Goal: Register for event/course

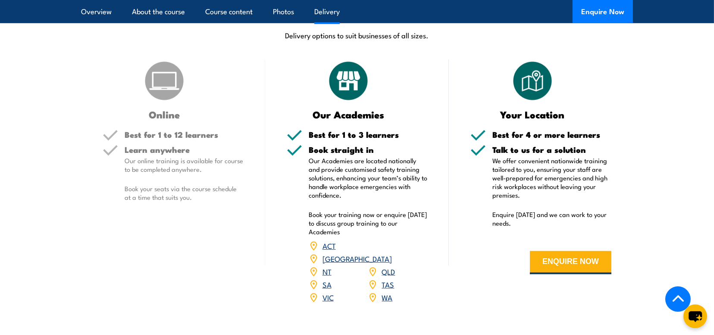
scroll to position [992, 0]
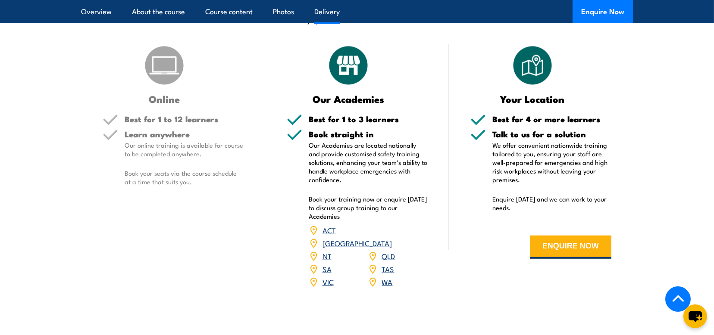
click at [326, 264] on link "SA" at bounding box center [326, 269] width 9 height 10
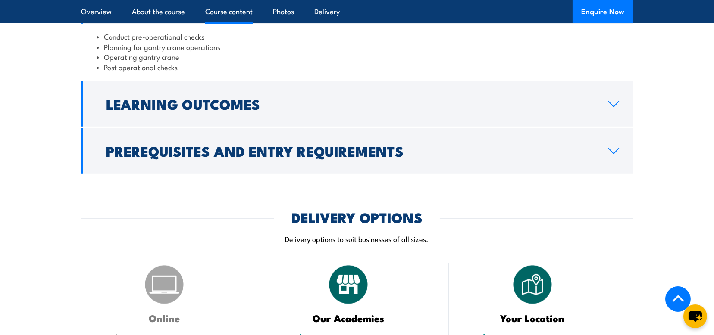
scroll to position [733, 0]
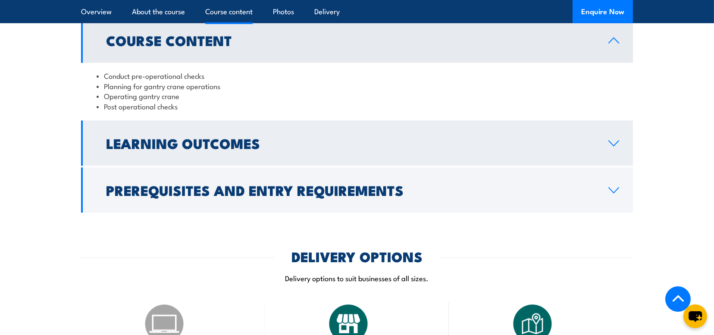
click at [199, 138] on h2 "Learning Outcomes" at bounding box center [350, 143] width 488 height 12
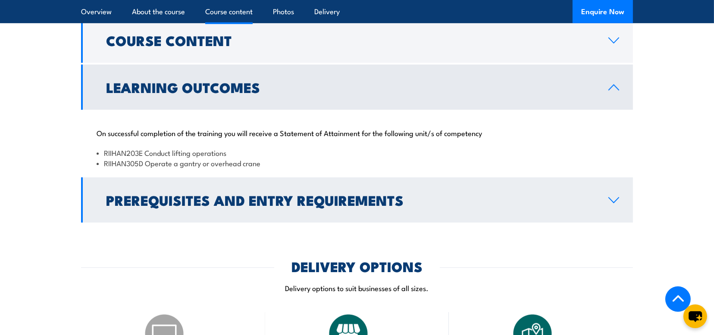
click at [188, 198] on h2 "Prerequisites and Entry Requirements" at bounding box center [350, 200] width 488 height 12
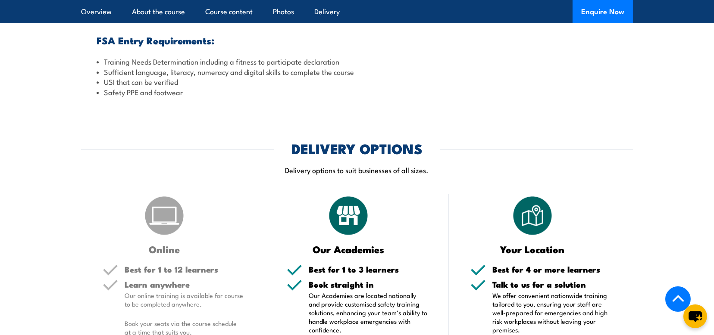
scroll to position [1121, 0]
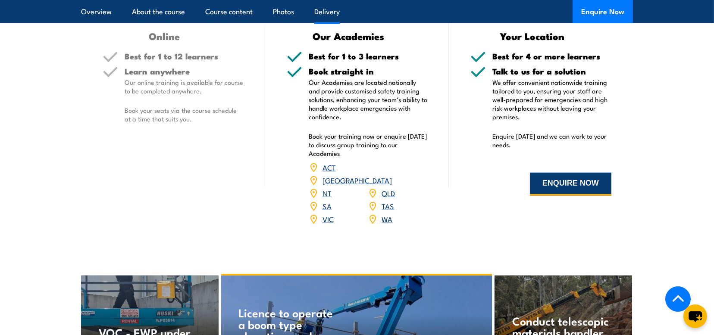
click at [609, 186] on button "ENQUIRE NOW" at bounding box center [570, 184] width 81 height 23
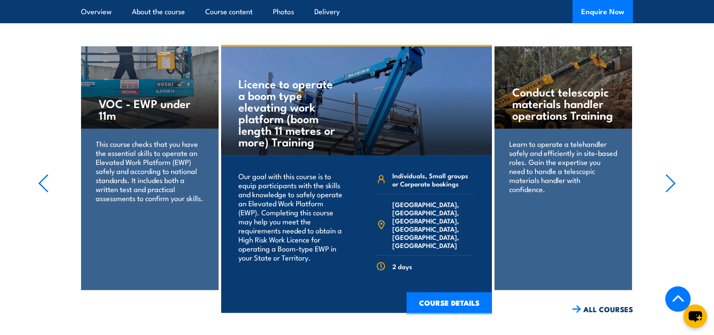
scroll to position [1380, 0]
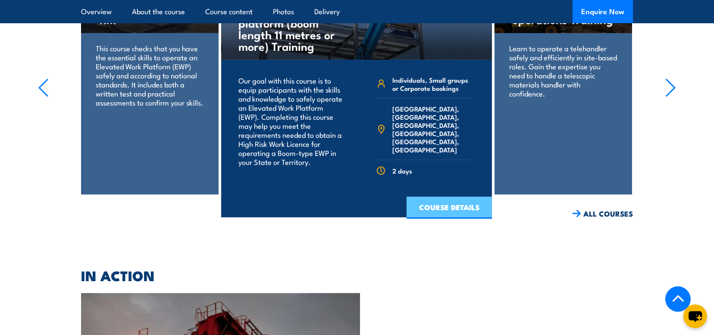
click at [449, 197] on link "COURSE DETAILS" at bounding box center [449, 208] width 85 height 22
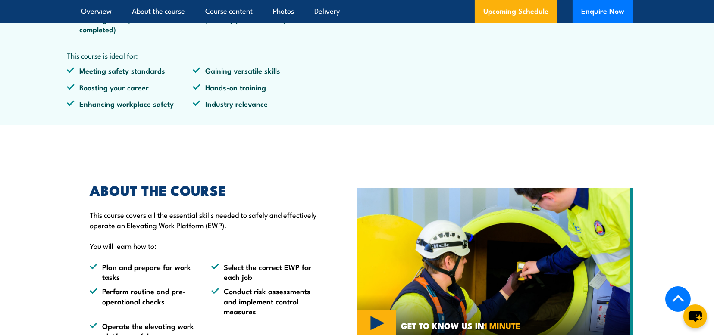
scroll to position [604, 0]
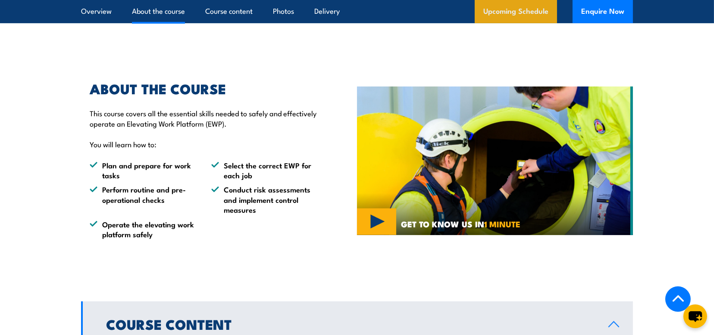
click at [529, 8] on link "Upcoming Schedule" at bounding box center [516, 11] width 82 height 23
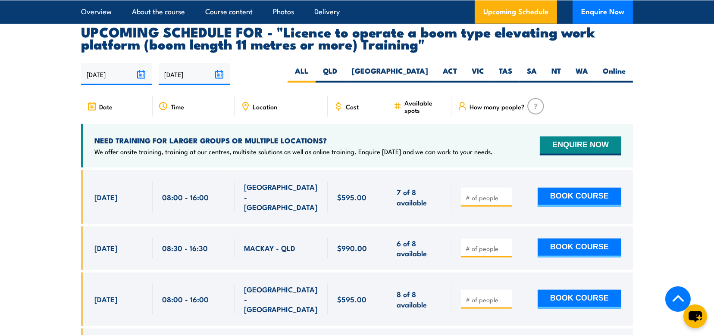
scroll to position [1521, 0]
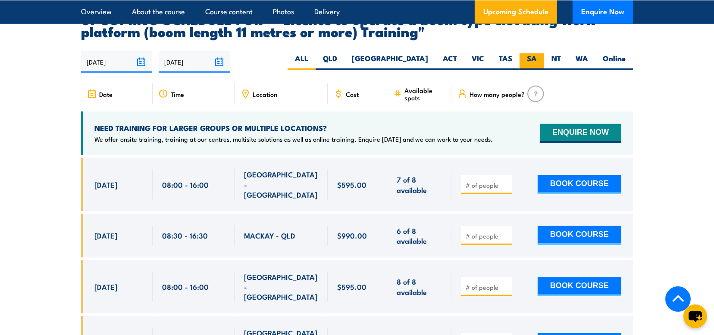
click at [530, 53] on label "SA" at bounding box center [532, 61] width 25 height 17
click at [537, 53] on input "SA" at bounding box center [540, 56] width 6 height 6
radio input "true"
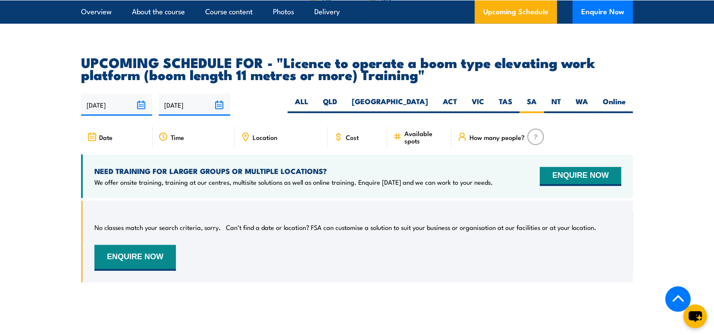
scroll to position [1650, 0]
